Goal: Check status: Check status

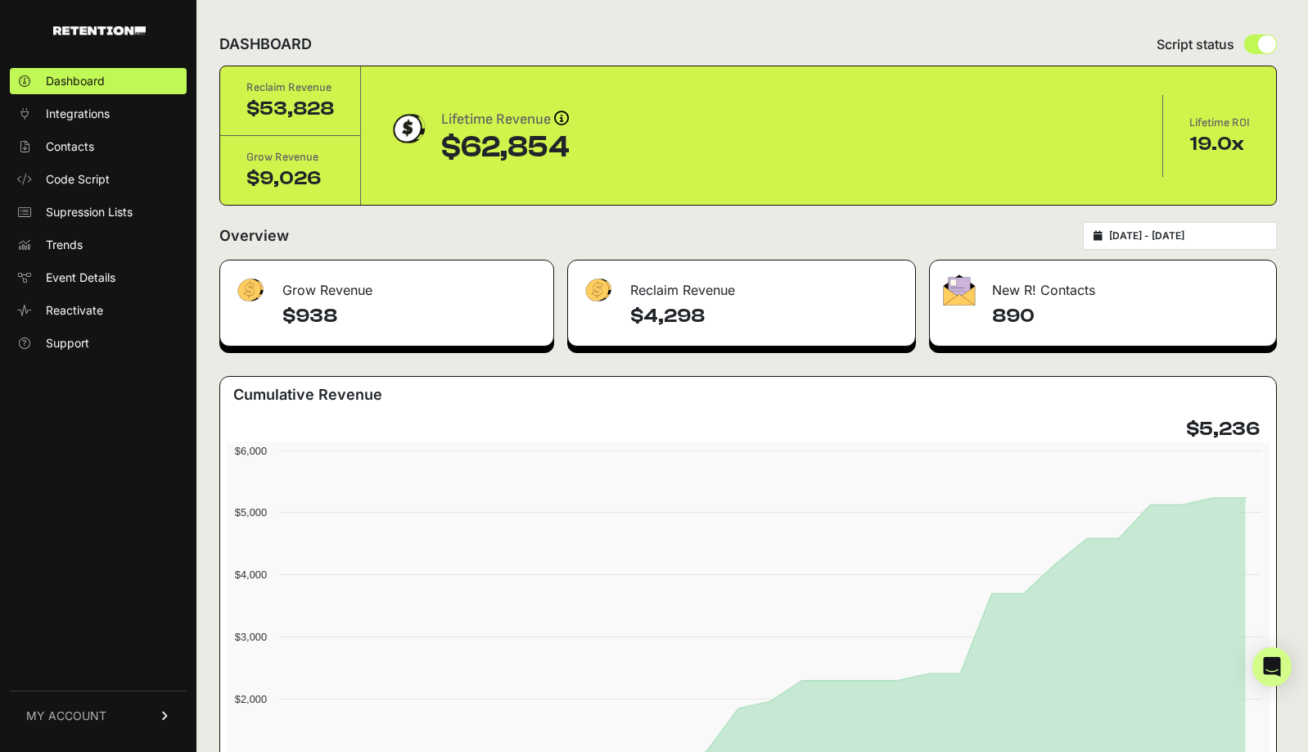
type input "[DATE]"
type input "2025-08-31"
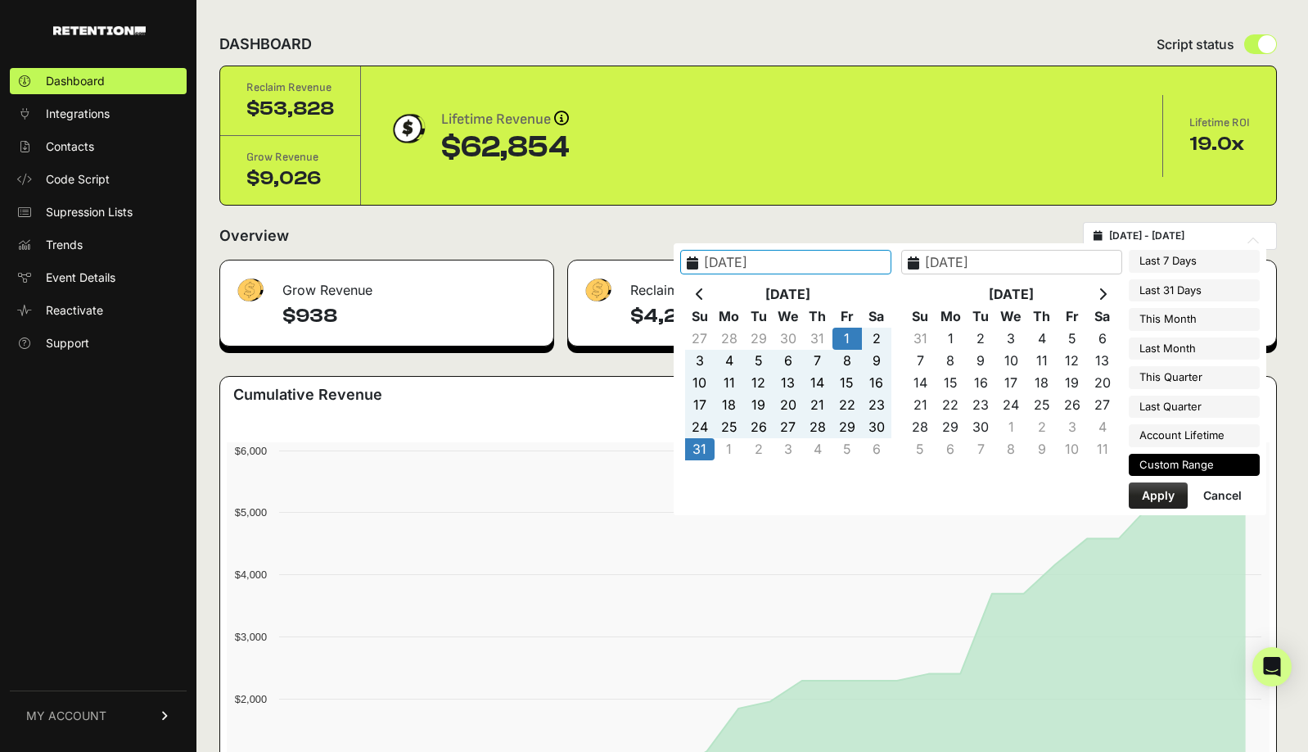
click at [1172, 233] on input "2025-08-01 - 2025-08-31" at bounding box center [1187, 235] width 157 height 13
type input "2025-09-01"
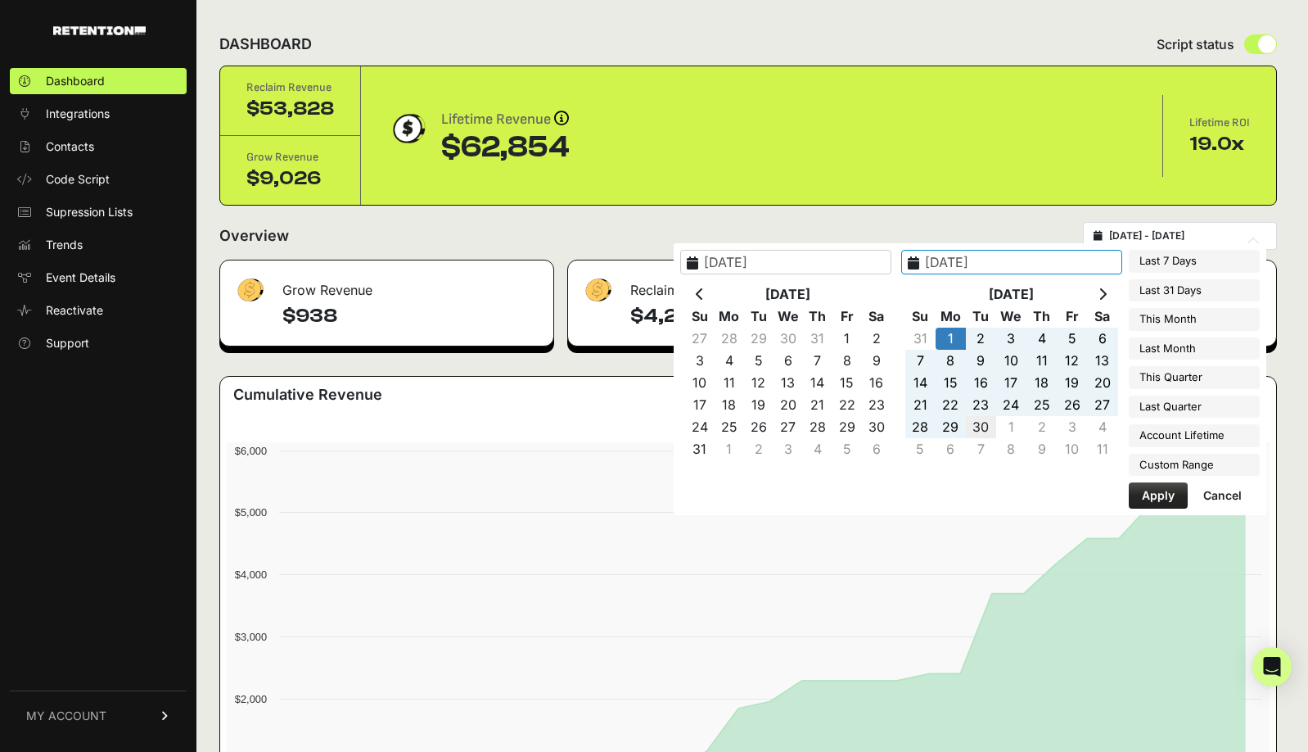
type input "2025-09-30"
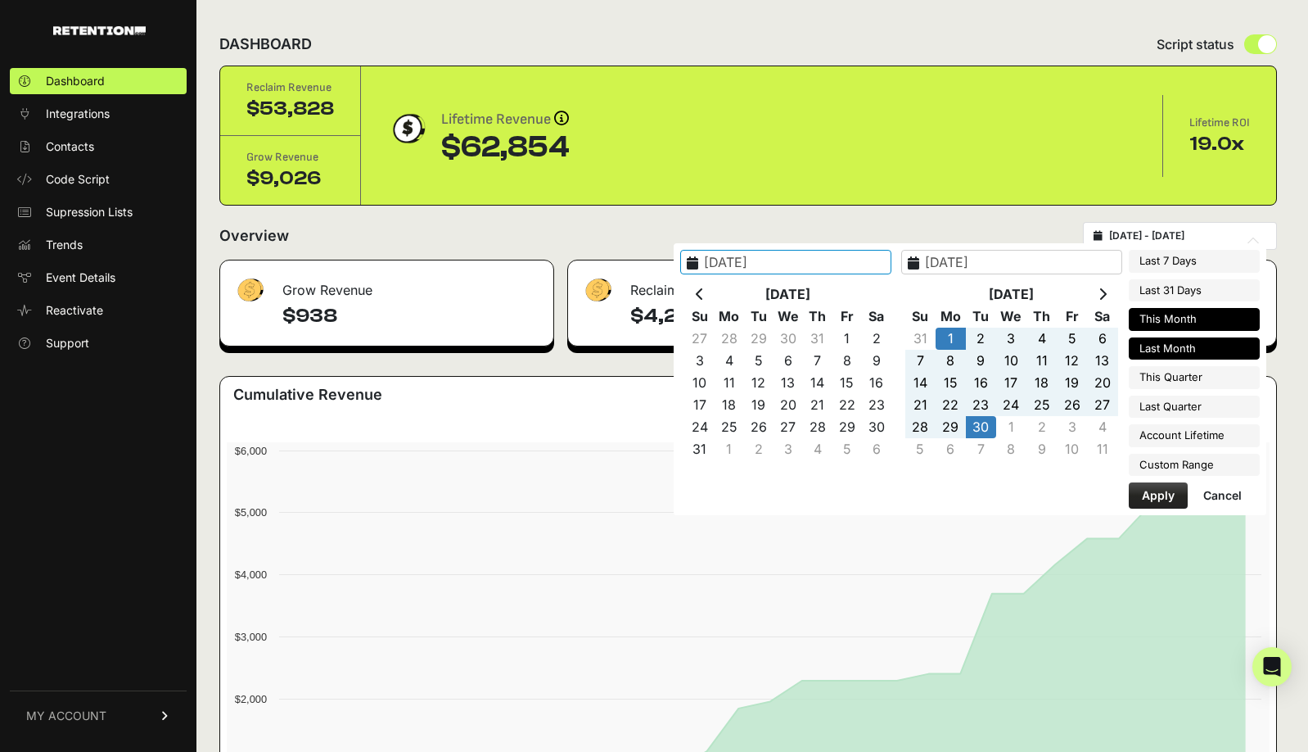
type input "2025-09-01"
type input "2025-09-30"
type input "2025-10-01"
type input "2025-10-31"
type input "2025-09-01"
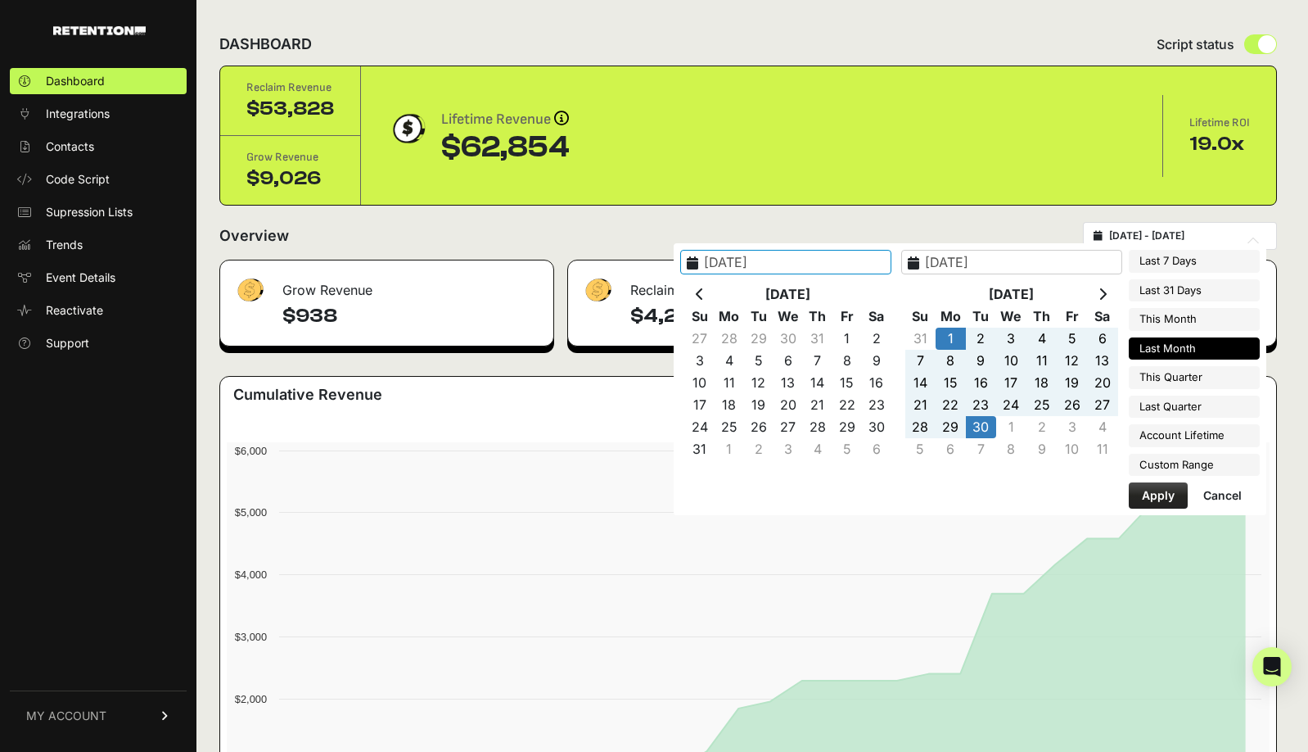
type input "2025-09-30"
type input "2025-09-01"
click at [1155, 499] on button "Apply" at bounding box center [1158, 495] width 59 height 26
type input "[DATE] - [DATE]"
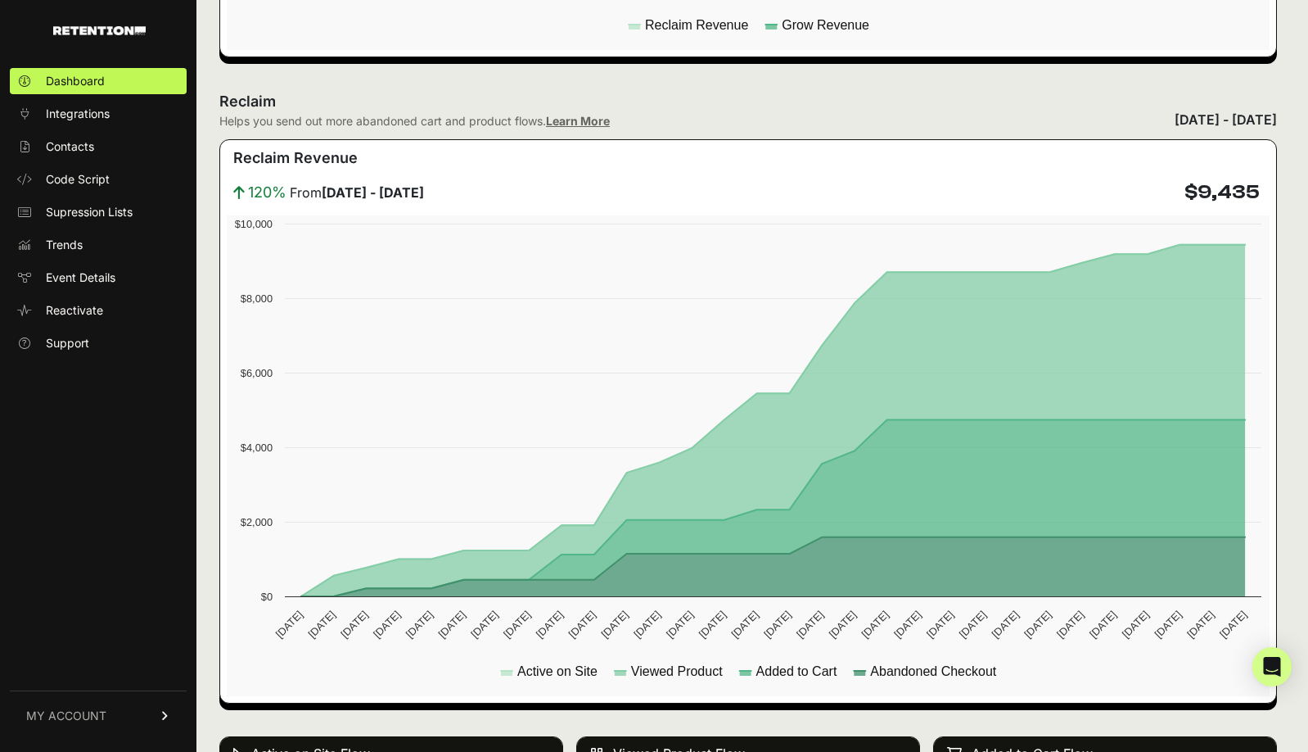
scroll to position [825, 0]
